Goal: Check status: Check status

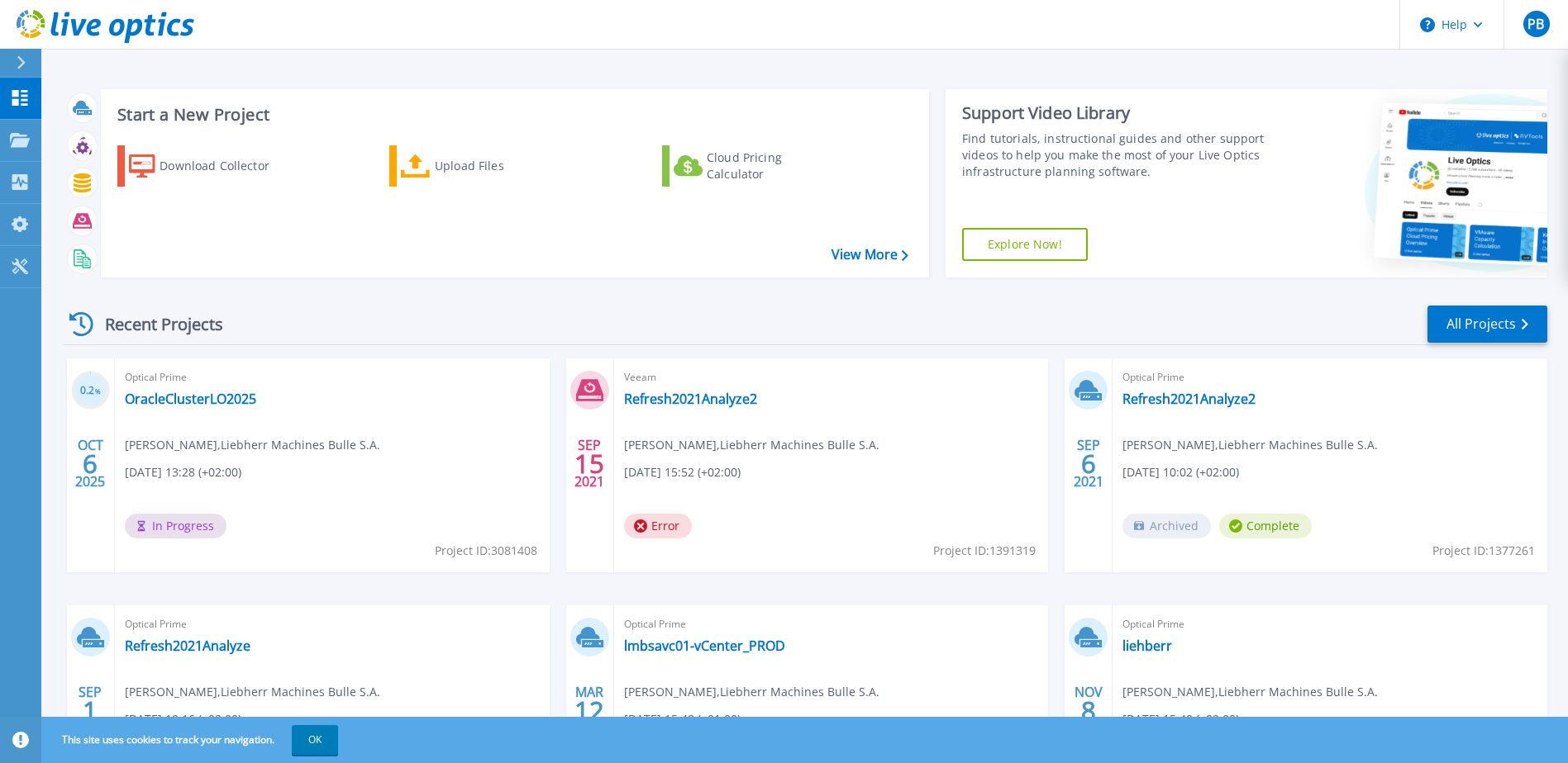
scroll to position [152, 0]
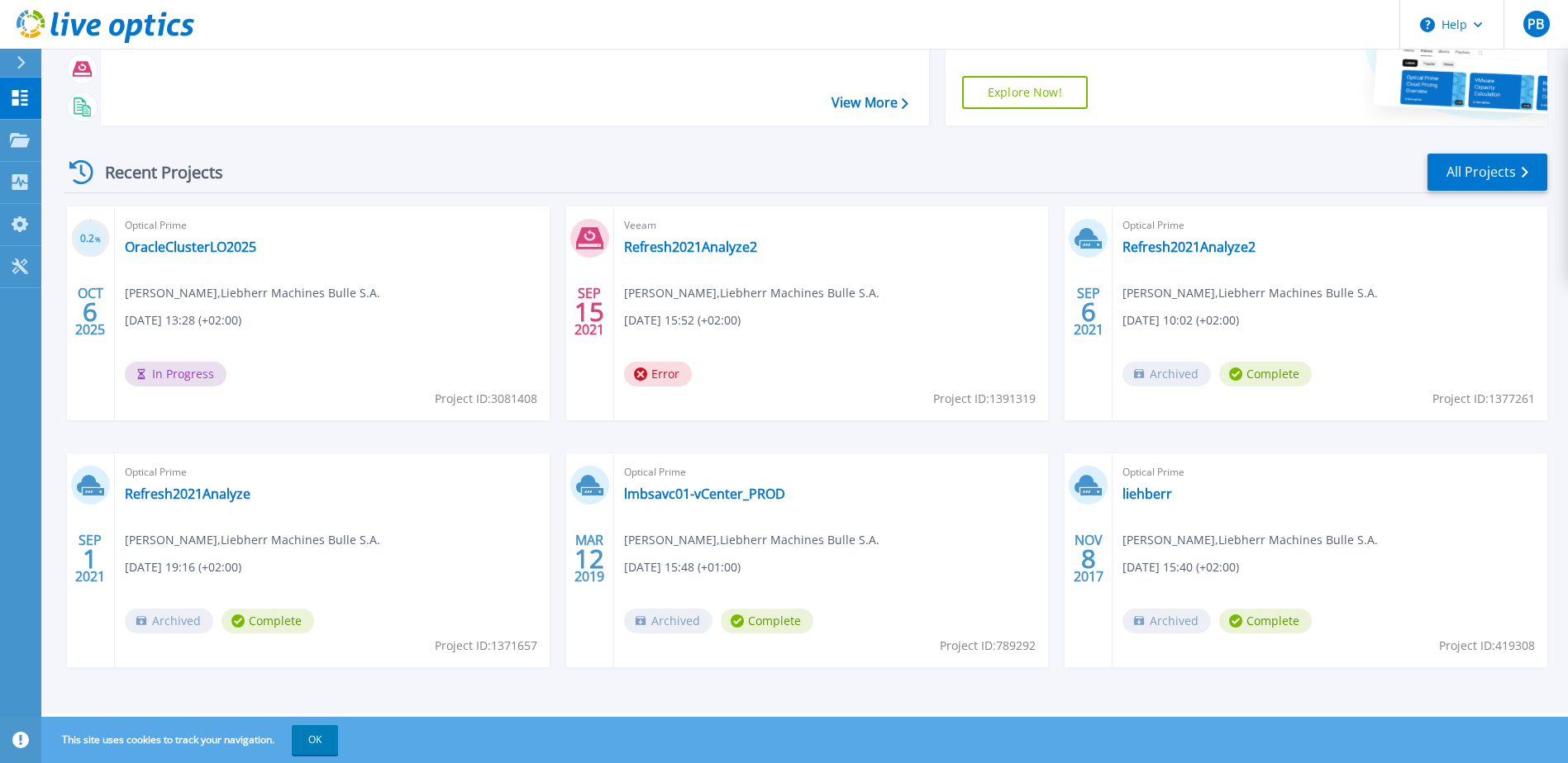
click at [344, 329] on div "Optical Prime OracleClusterLO2025 [PERSON_NAME] , Liebherr Machines Bulle [DATE…" at bounding box center [333, 313] width 435 height 214
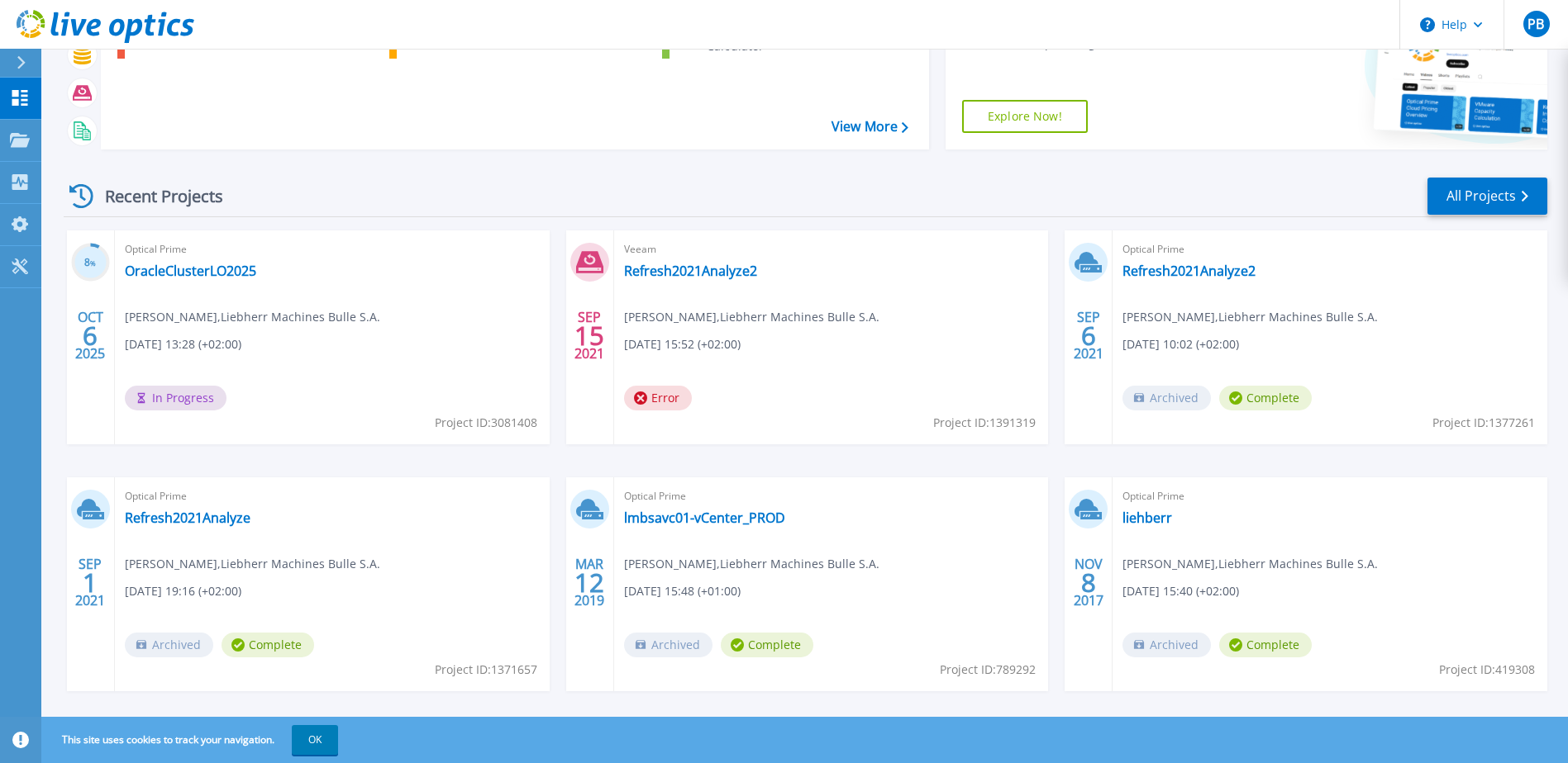
scroll to position [152, 0]
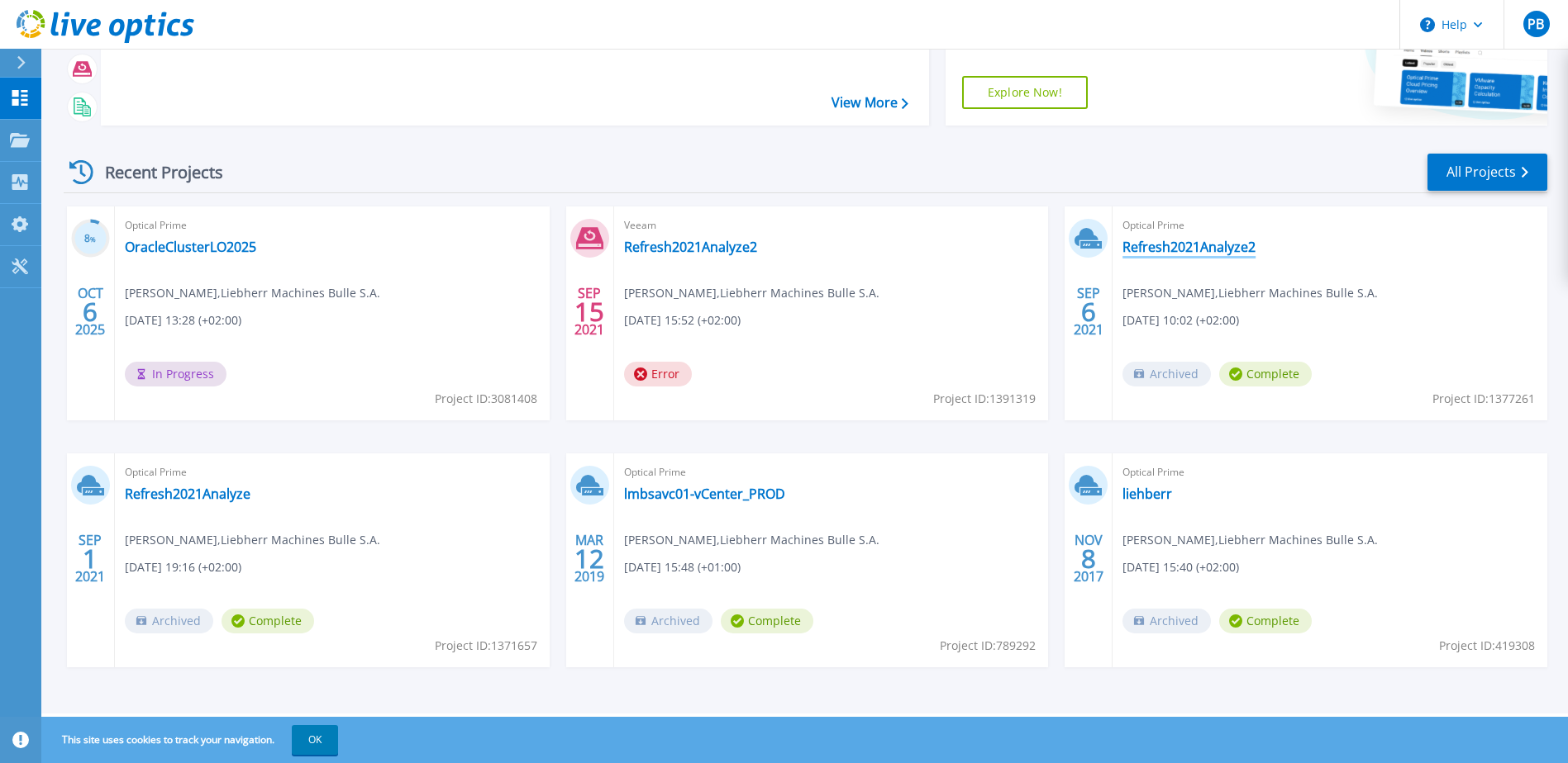
click at [1176, 249] on link "Refresh2021Analyze2" at bounding box center [1189, 247] width 133 height 16
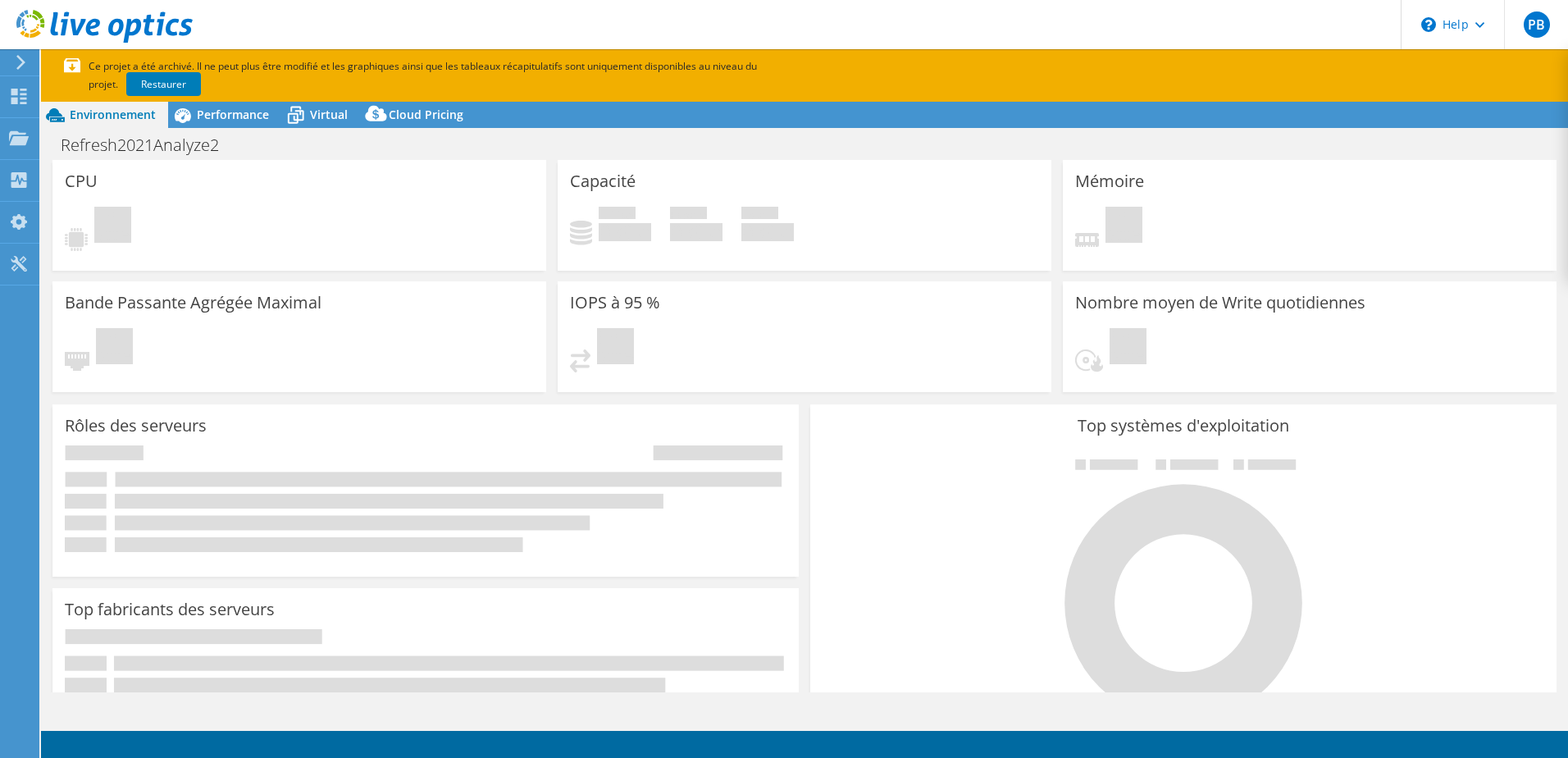
select select "USD"
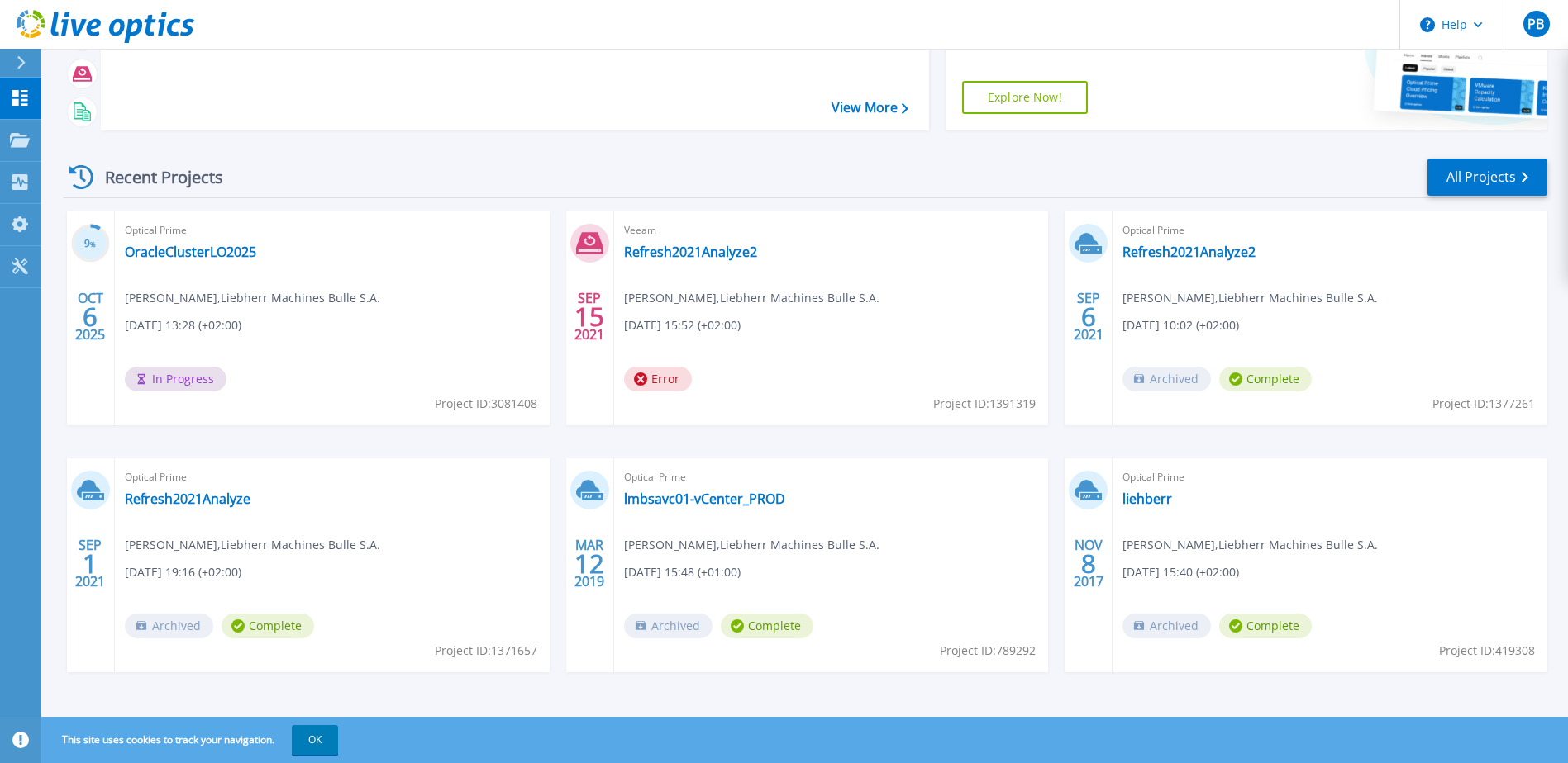
scroll to position [152, 0]
